Goal: Task Accomplishment & Management: Use online tool/utility

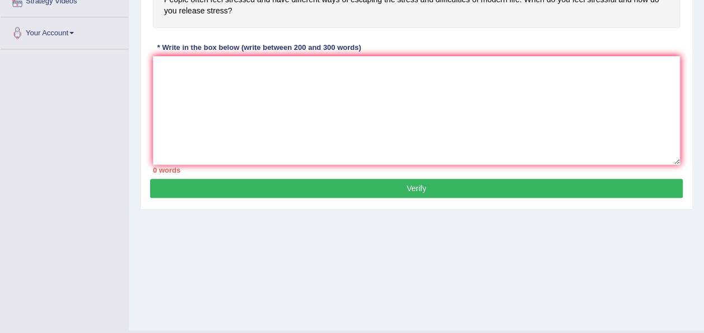
scroll to position [255, 0]
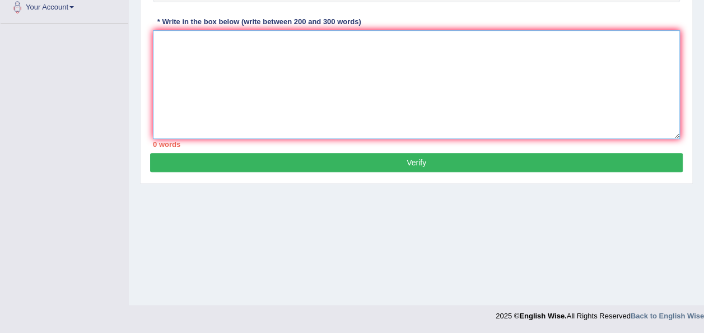
click at [187, 56] on textarea at bounding box center [416, 84] width 527 height 109
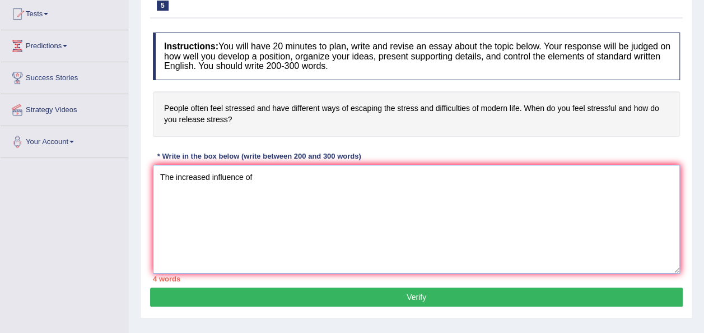
scroll to position [126, 0]
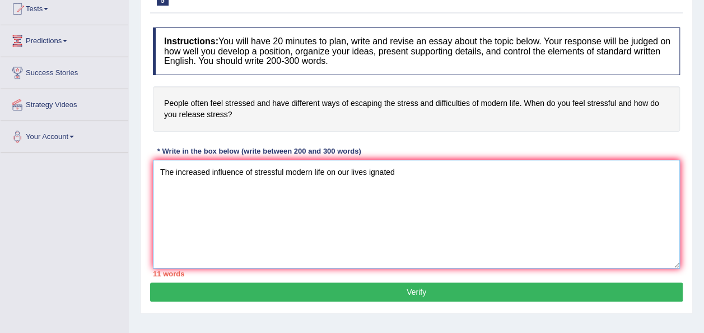
click at [384, 169] on textarea "The increased influence of stressful modern life on our lives ignated" at bounding box center [416, 214] width 527 height 109
click at [404, 168] on textarea "The increased influence of stressful modern life on our lives ignited" at bounding box center [416, 214] width 527 height 109
click at [402, 167] on textarea "The increased influence of stressful modern life on our lives ignited byneumoru…" at bounding box center [416, 214] width 527 height 109
click at [490, 164] on textarea "The increased influence of stressful modern life on our lives ignited by neumor…" at bounding box center [416, 214] width 527 height 109
click at [365, 167] on textarea "The increased influence of stressful modern life on our lives ignited by neumor…" at bounding box center [416, 214] width 527 height 109
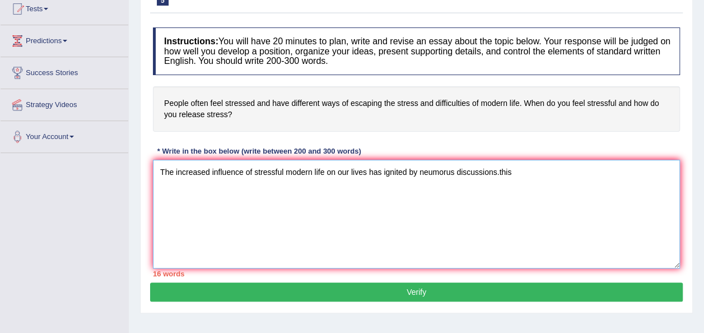
click at [525, 168] on textarea "The increased influence of stressful modern life on our lives has ignited by ne…" at bounding box center [416, 214] width 527 height 109
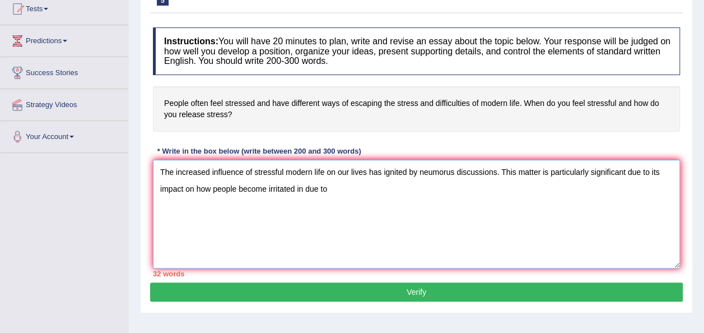
click at [304, 187] on textarea "The increased influence of stressful modern life on our lives has ignited by ne…" at bounding box center [416, 214] width 527 height 109
click at [324, 187] on textarea "The increased influence of stressful modern life on our lives has ignited by ne…" at bounding box center [416, 214] width 527 height 109
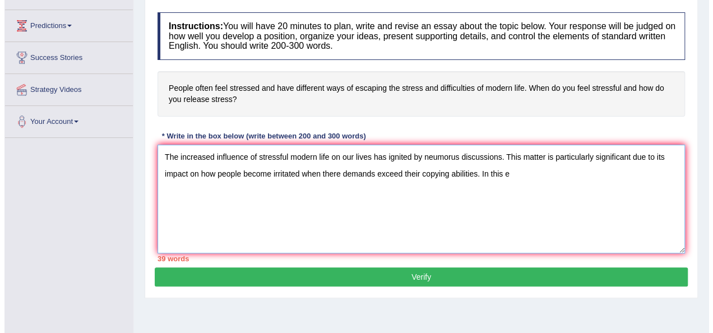
scroll to position [165, 0]
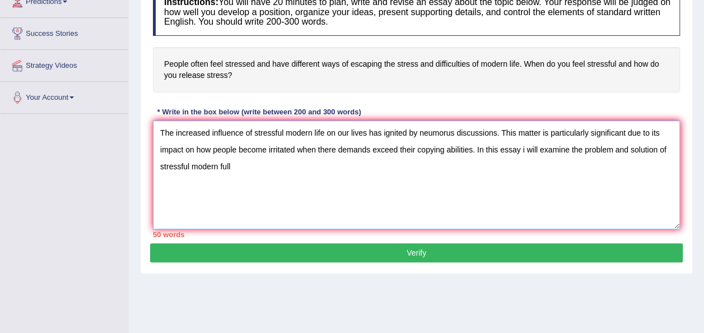
type textarea "The increased influence of stressful modern life on our lives has ignited by ne…"
click at [147, 267] on div "Practice Writing: Write Essay 5 Escaping Stress Instructions: You will have 20 …" at bounding box center [416, 101] width 553 height 345
